Goal: Transaction & Acquisition: Register for event/course

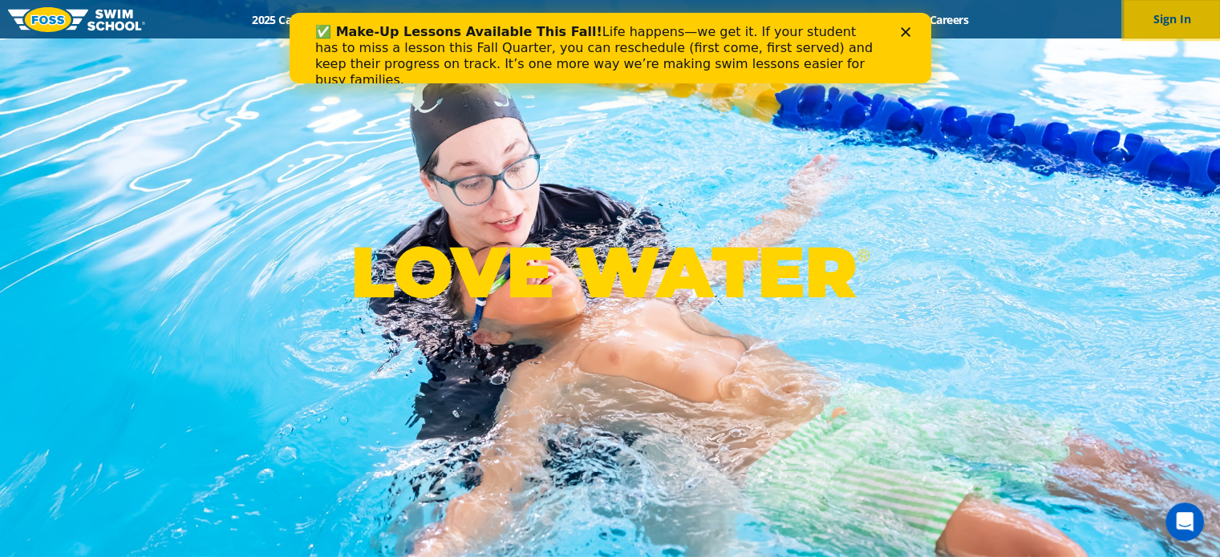
click at [1158, 18] on button "Sign In" at bounding box center [1171, 19] width 96 height 38
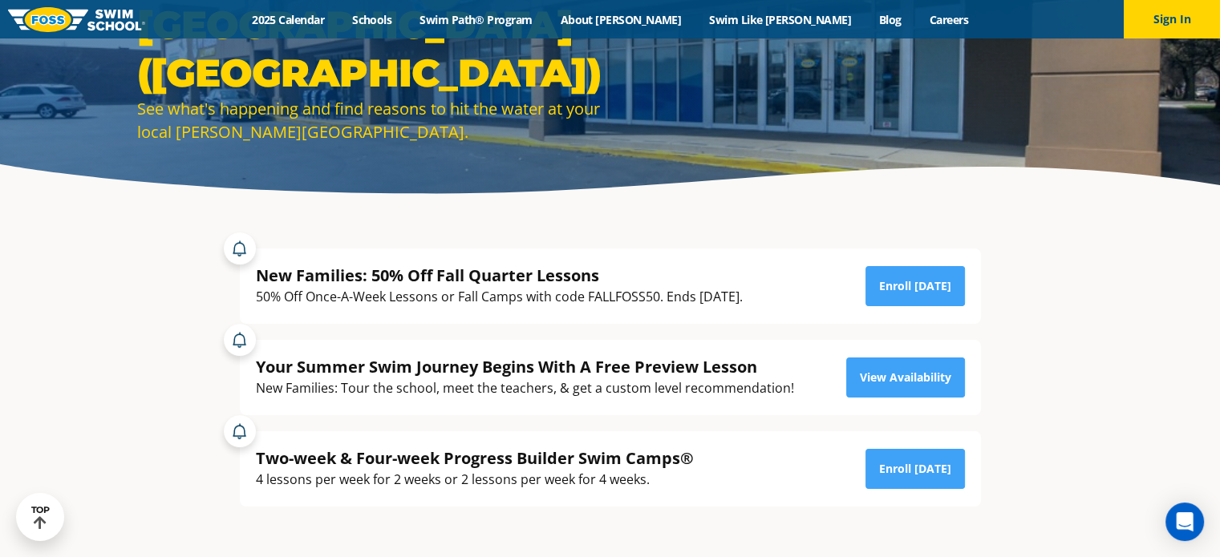
click at [704, 301] on div "50% Off Once-A-Week Lessons or Fall Camps with code FALLFOSS50. Ends [DATE]." at bounding box center [499, 297] width 487 height 22
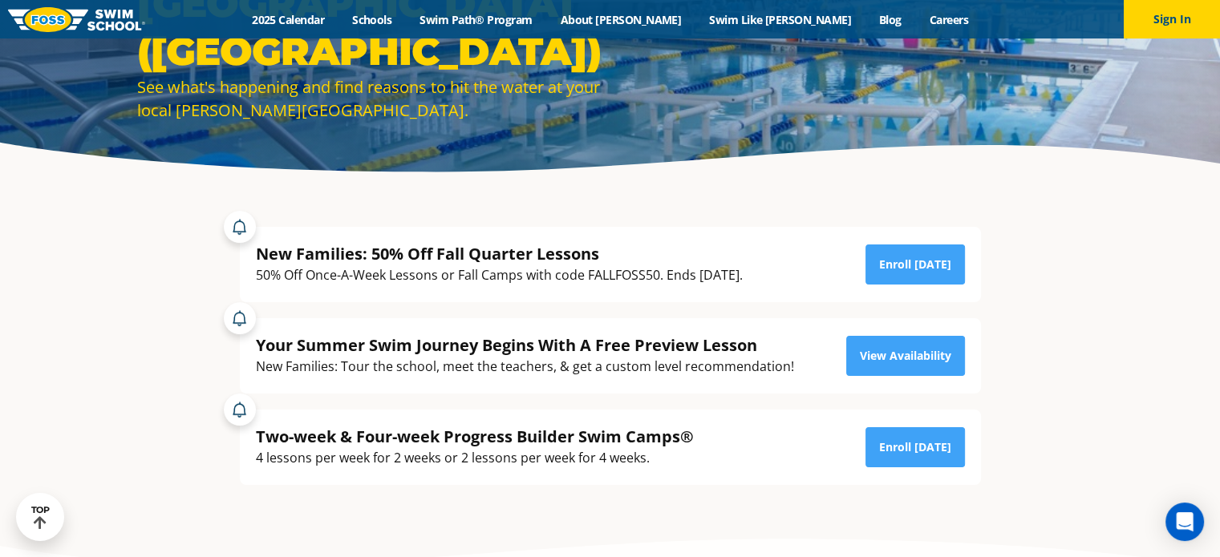
scroll to position [202, 0]
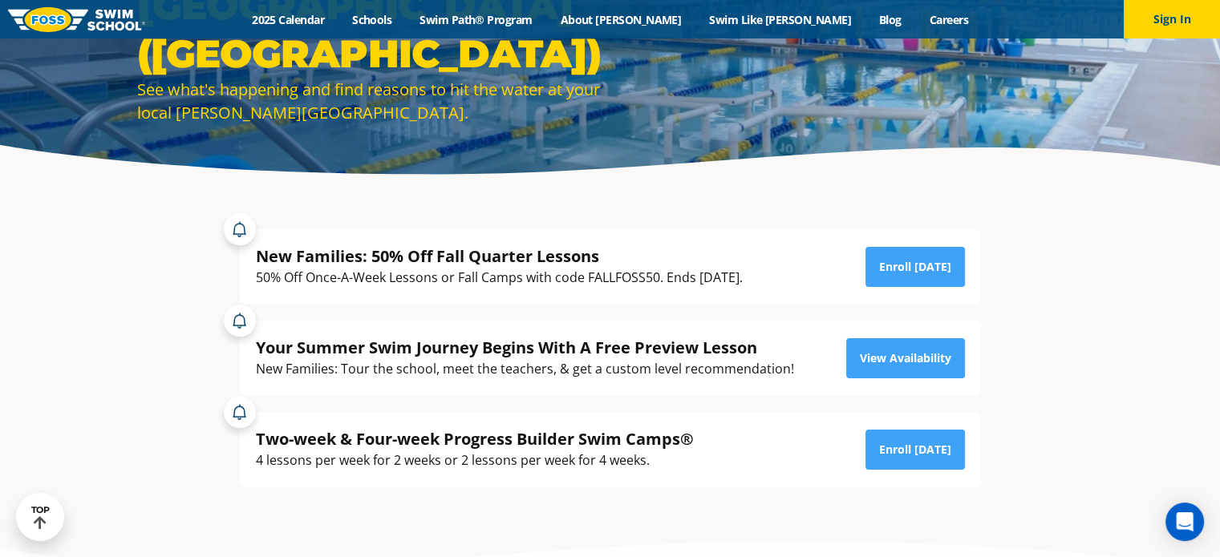
click at [461, 265] on div "New Families: 50% Off Fall Quarter Lessons" at bounding box center [499, 256] width 487 height 22
drag, startPoint x: 657, startPoint y: 275, endPoint x: 587, endPoint y: 272, distance: 69.8
click at [587, 272] on div "50% Off Once-A-Week Lessons or Fall Camps with code FALLFOSS50. Ends [DATE]." at bounding box center [499, 278] width 487 height 22
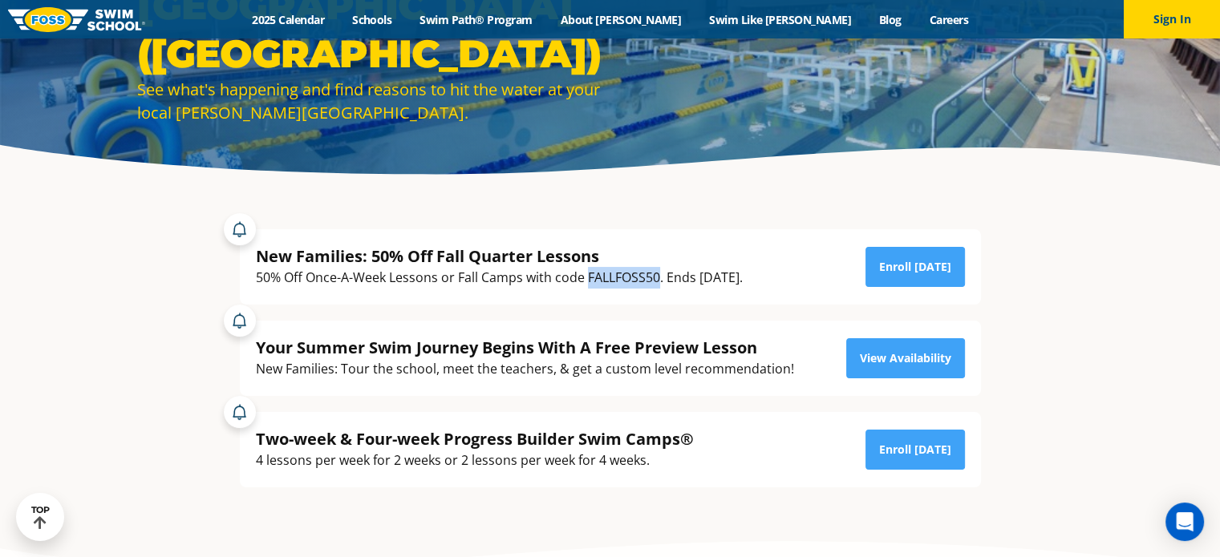
copy div "FALLFOSS50"
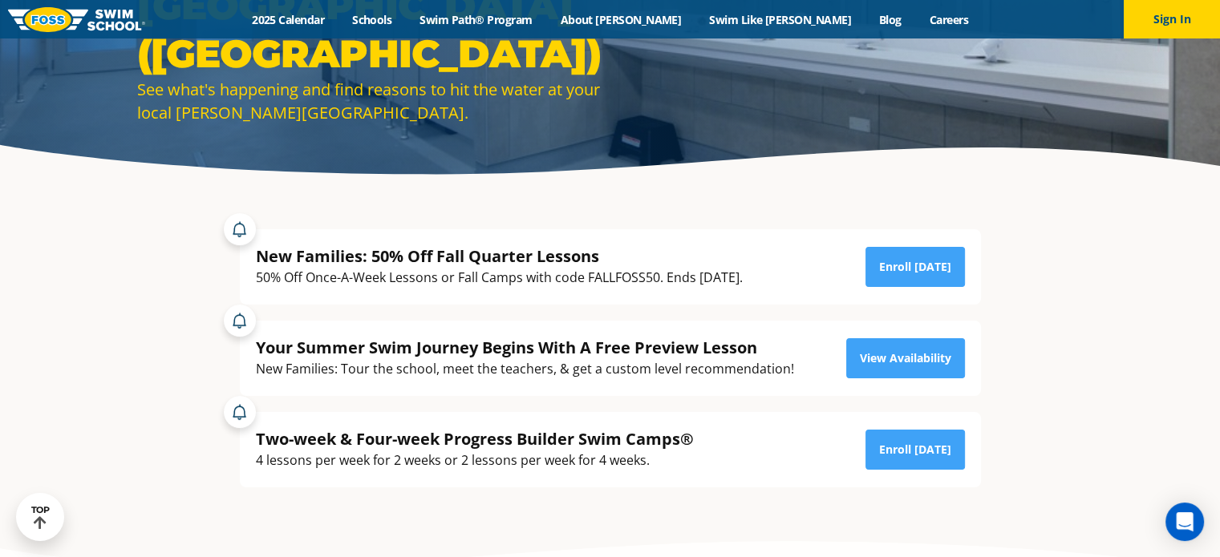
click at [183, 329] on section "New Families: 50% Off Fall Quarter Lessons 50% Off Once-A-Week Lessons or Fall …" at bounding box center [610, 358] width 1220 height 338
